Goal: Information Seeking & Learning: Understand process/instructions

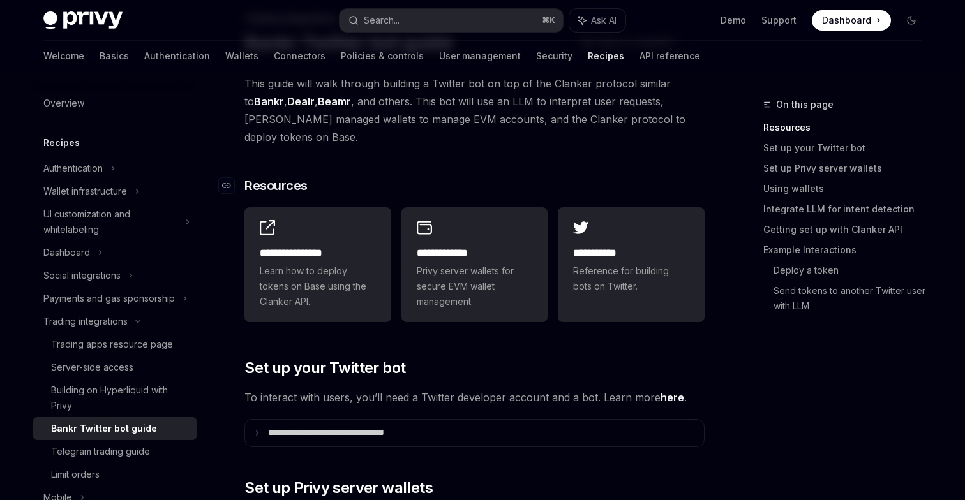
scroll to position [90, 0]
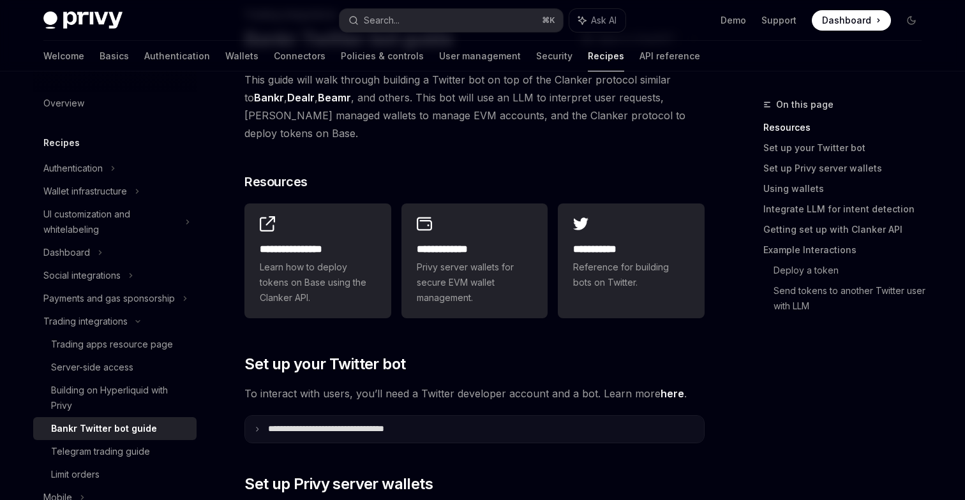
click at [369, 424] on p "**********" at bounding box center [349, 429] width 163 height 11
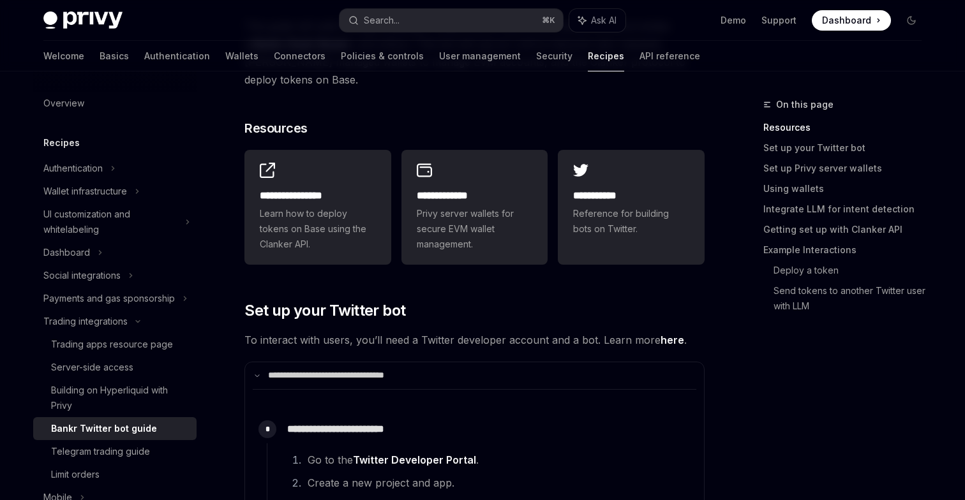
scroll to position [248, 0]
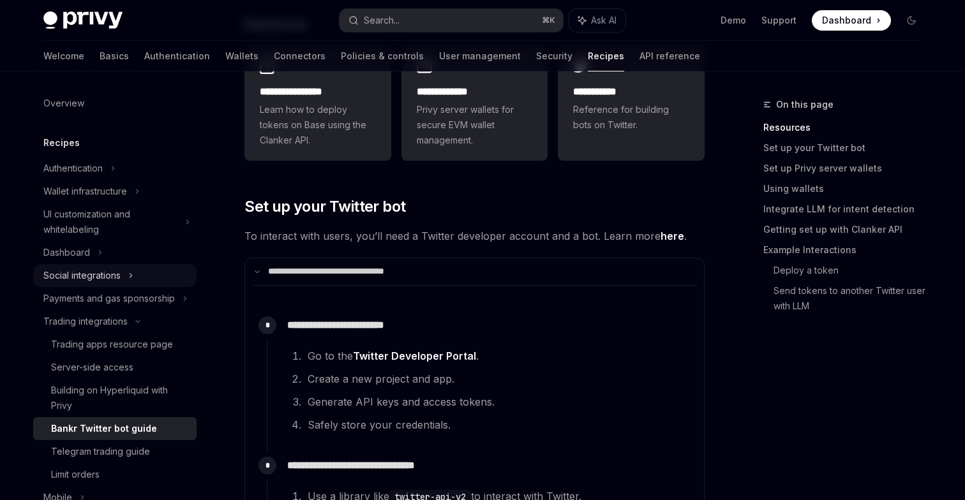
click at [125, 276] on div "Social integrations" at bounding box center [114, 275] width 163 height 23
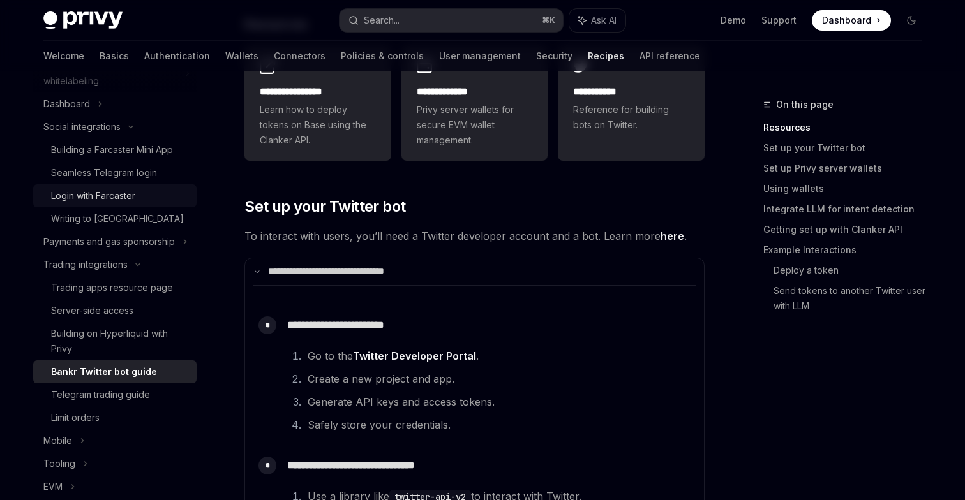
scroll to position [186, 0]
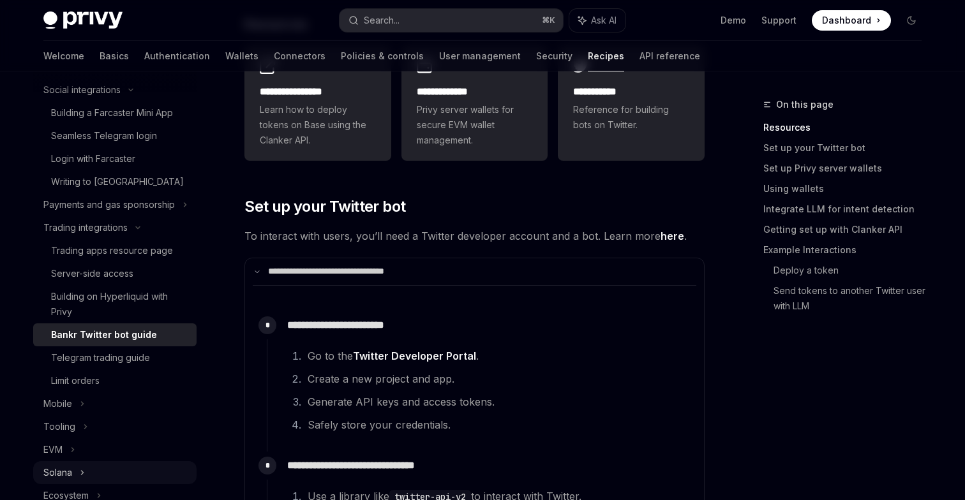
click at [81, 466] on icon at bounding box center [82, 472] width 5 height 15
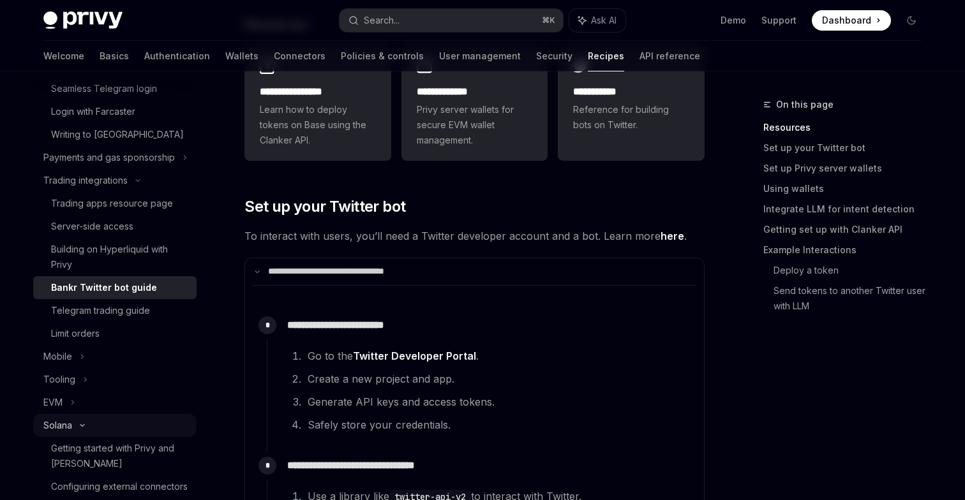
scroll to position [244, 0]
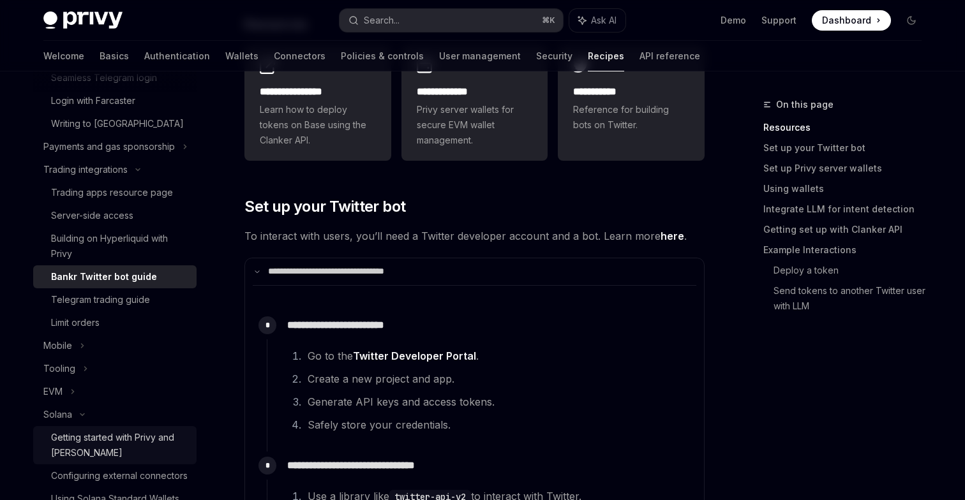
click at [87, 441] on div "Getting started with Privy and [PERSON_NAME]" at bounding box center [120, 445] width 138 height 31
click at [133, 441] on div "Getting started with Privy and [PERSON_NAME]" at bounding box center [120, 445] width 138 height 31
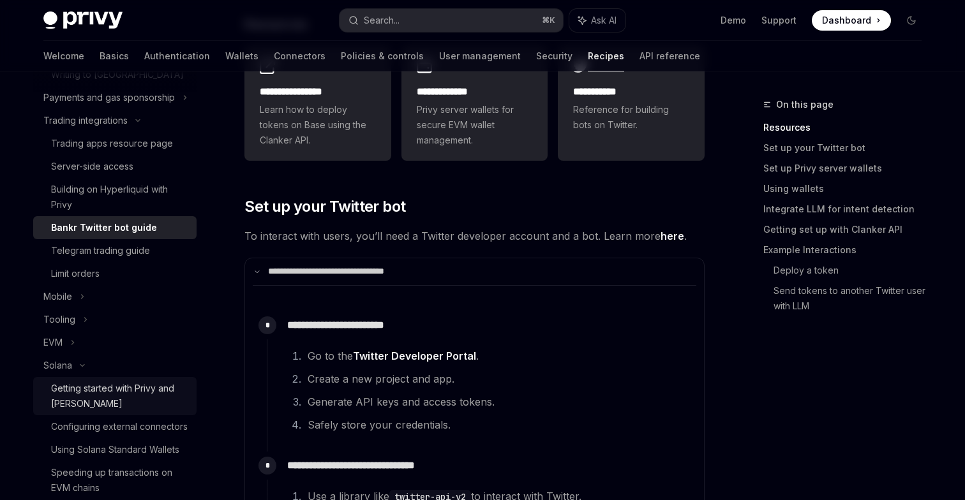
scroll to position [297, 0]
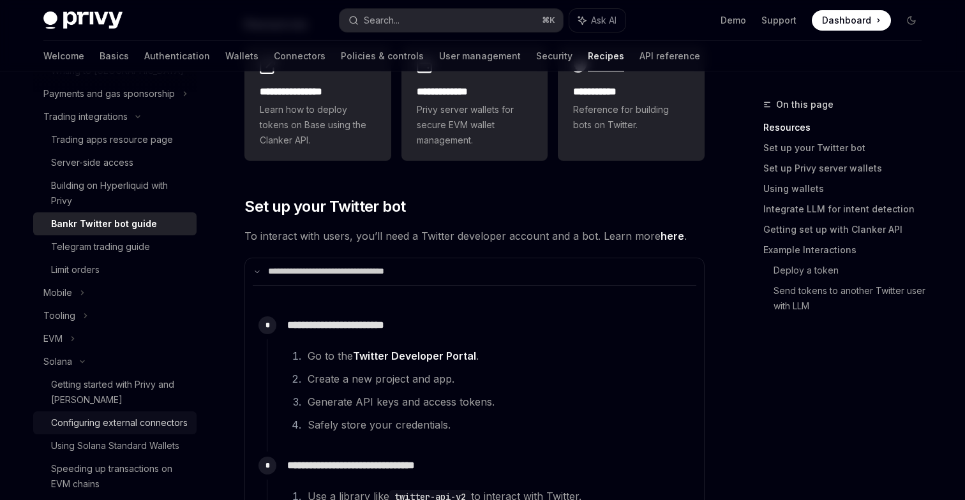
click at [115, 413] on link "Configuring external connectors" at bounding box center [114, 422] width 163 height 23
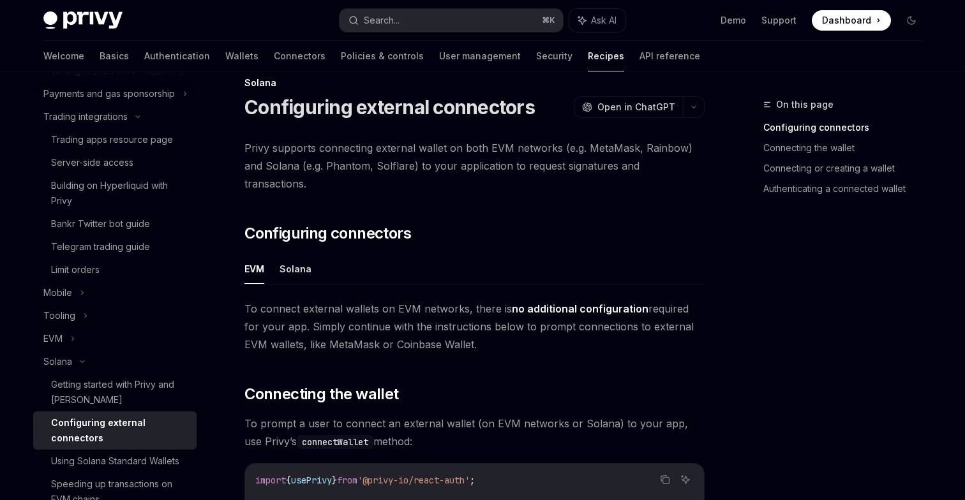
scroll to position [29, 0]
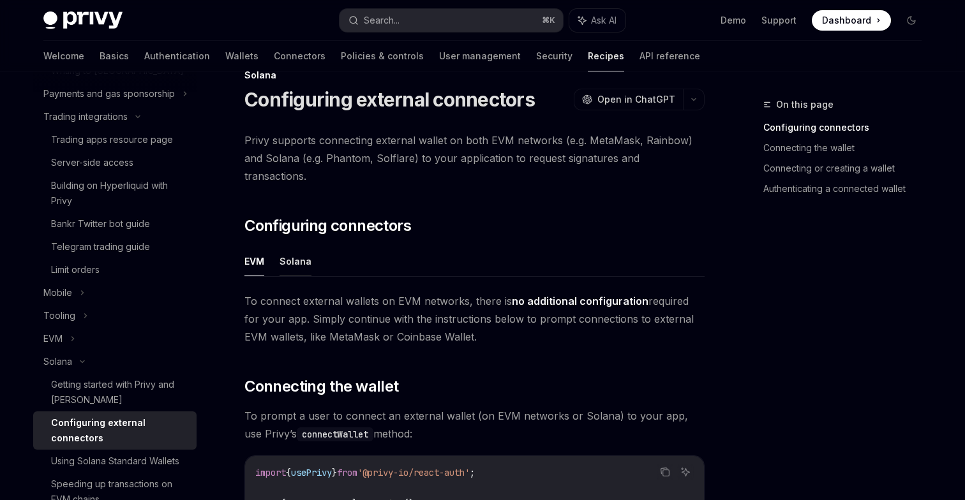
click at [304, 248] on button "Solana" at bounding box center [295, 261] width 32 height 30
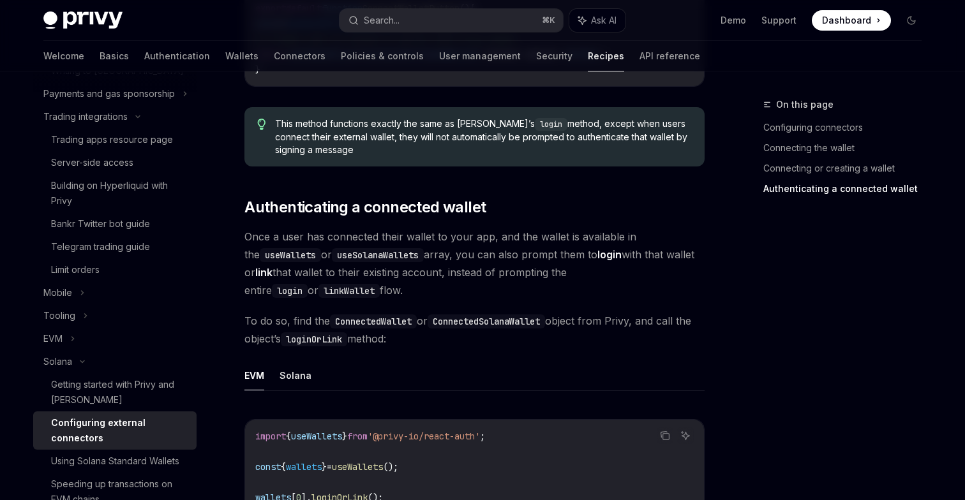
scroll to position [2240, 0]
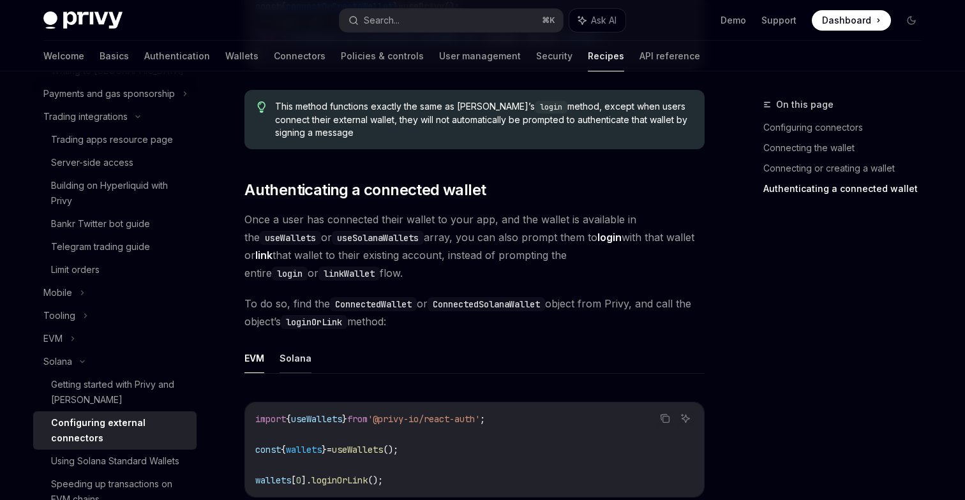
click at [297, 343] on button "Solana" at bounding box center [295, 358] width 32 height 30
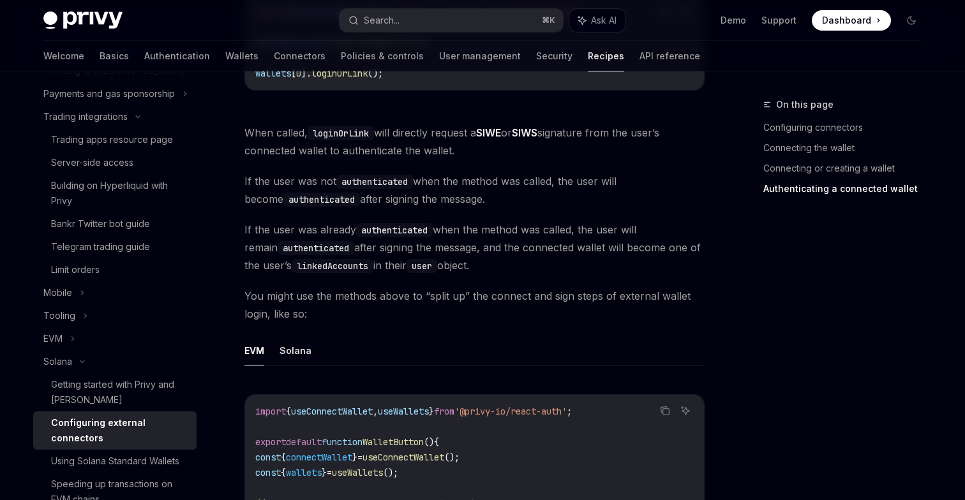
click at [297, 339] on button "Solana" at bounding box center [295, 351] width 32 height 30
type textarea "*"
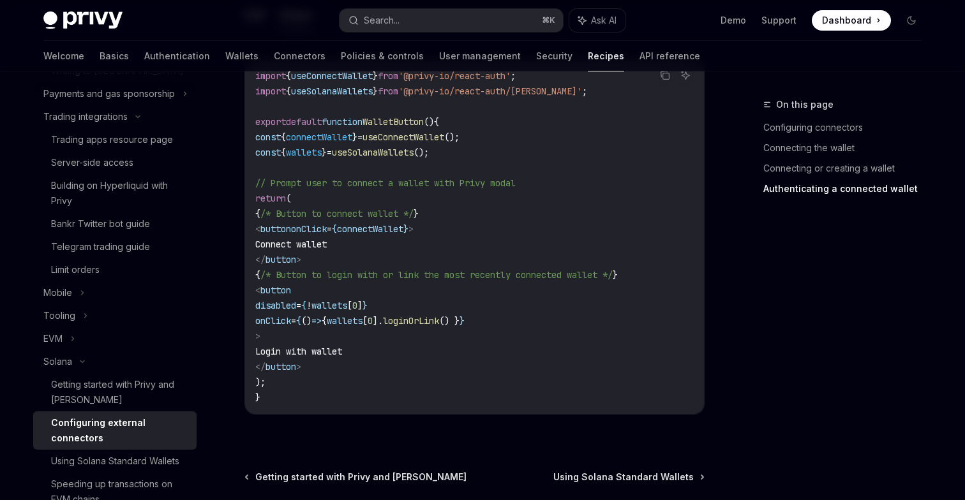
scroll to position [3088, 0]
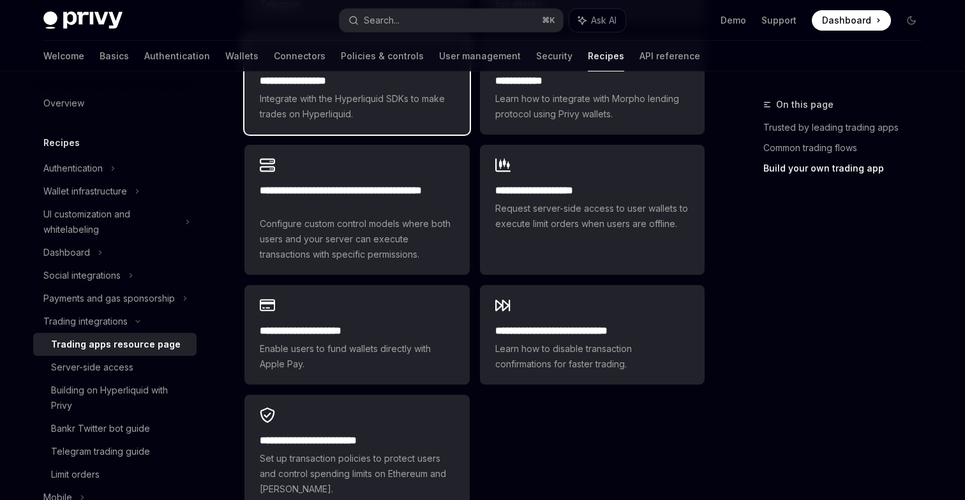
scroll to position [903, 0]
